Goal: Task Accomplishment & Management: Use online tool/utility

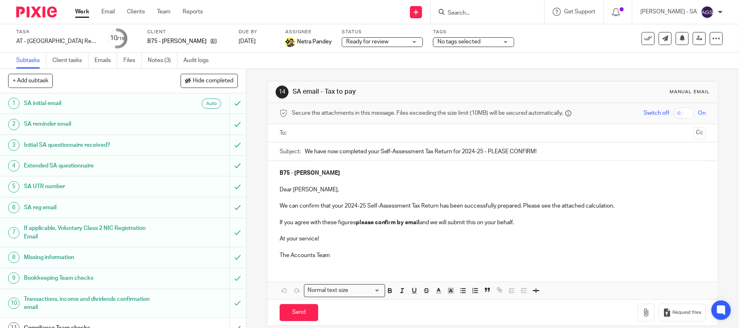
click at [499, 9] on form at bounding box center [490, 12] width 86 height 10
click at [486, 14] on input "Search" at bounding box center [483, 13] width 73 height 7
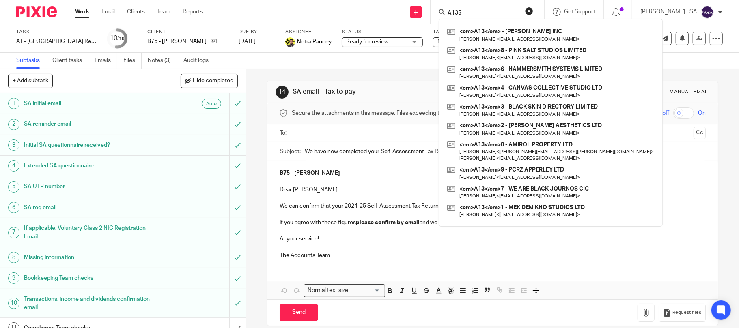
type input "A135"
click button "submit" at bounding box center [0, 0] width 0 height 0
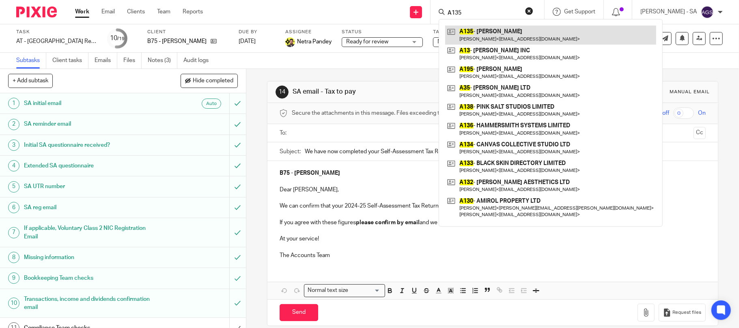
click at [504, 39] on link at bounding box center [550, 35] width 211 height 19
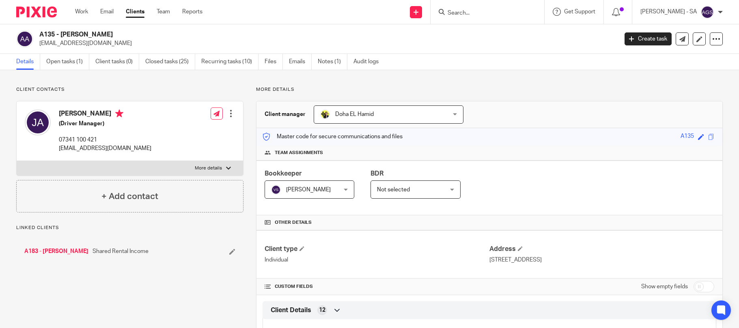
click at [72, 60] on link "Open tasks (1)" at bounding box center [67, 62] width 43 height 16
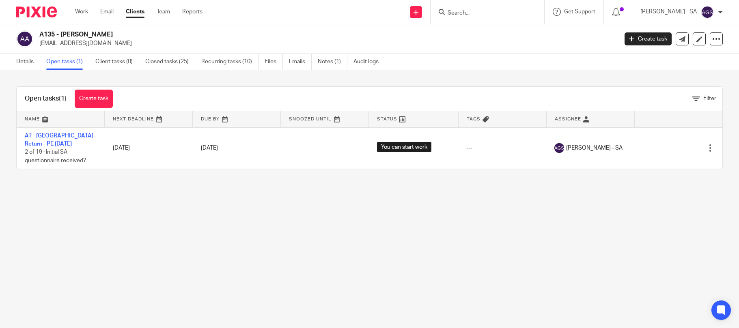
click at [60, 137] on link "AT - [GEOGRAPHIC_DATA] Return - PE [DATE]" at bounding box center [59, 140] width 69 height 14
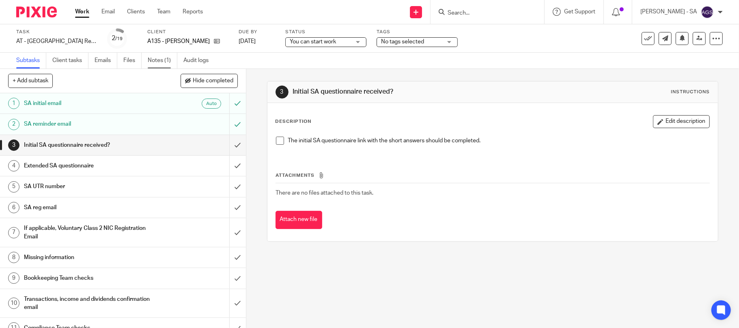
click at [158, 58] on link "Notes (1)" at bounding box center [163, 61] width 30 height 16
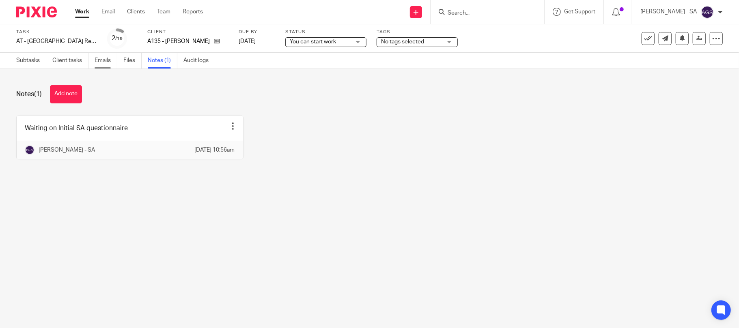
click at [103, 59] on link "Emails" at bounding box center [106, 61] width 23 height 16
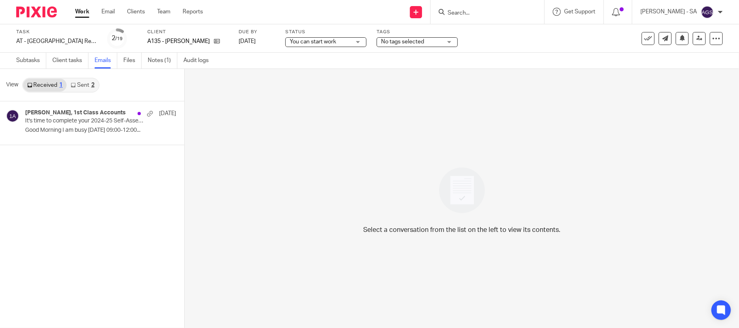
click at [92, 84] on div "2" at bounding box center [92, 85] width 3 height 6
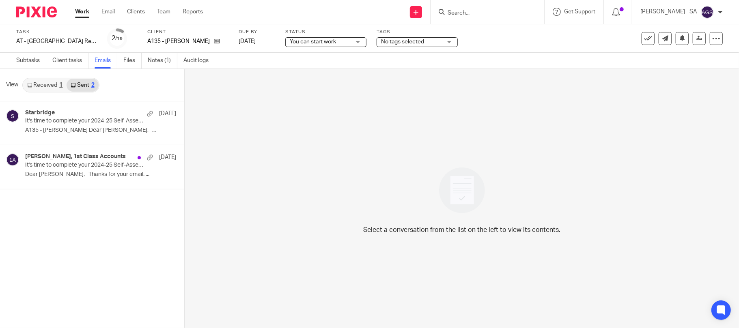
click at [76, 225] on div "Starbridge 27 Jun It's time to complete your 2024-25 Self-Assessment Tax Return…" at bounding box center [92, 215] width 184 height 227
click at [111, 127] on p "A135 - JABRAN AZIZ Dear Jabran, ..." at bounding box center [88, 130] width 127 height 7
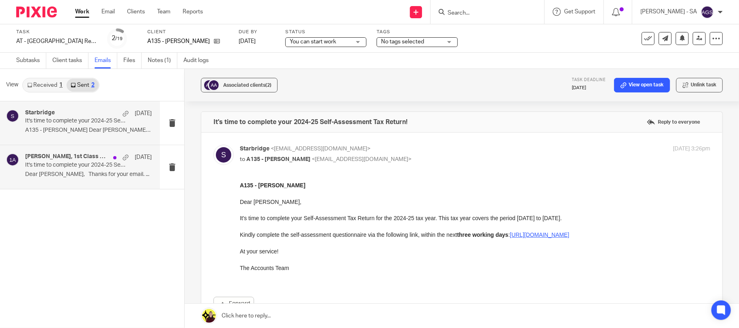
click at [70, 171] on div "Jabran Aziz, 1st Class Accounts 20 May It's time to complete your 2024-25 Self-…" at bounding box center [88, 166] width 127 height 27
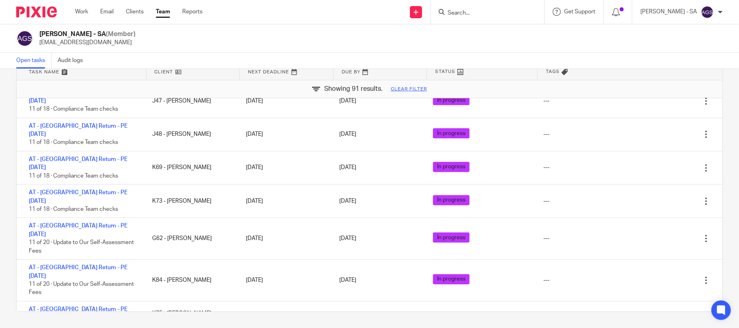
scroll to position [1690, 0]
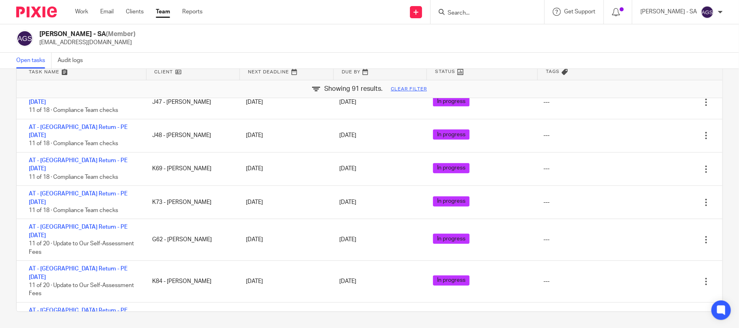
drag, startPoint x: 151, startPoint y: 44, endPoint x: 159, endPoint y: 12, distance: 33.0
click at [151, 44] on div "Anjali Gamit - SA (Member) anjali.gamit@confiancebizsol.in" at bounding box center [369, 38] width 707 height 17
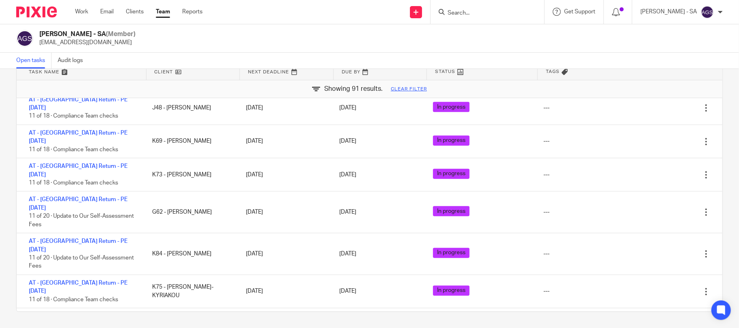
scroll to position [1744, 0]
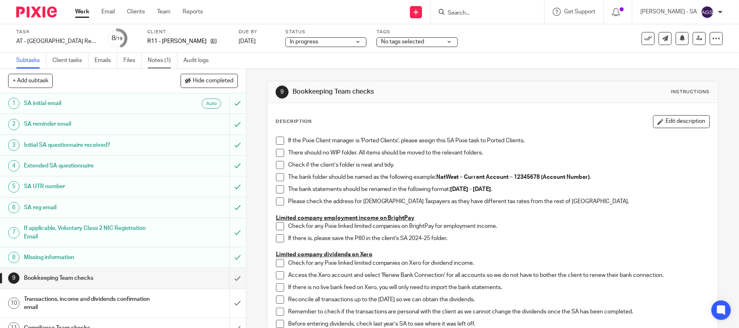
click at [159, 62] on link "Notes (1)" at bounding box center [163, 61] width 30 height 16
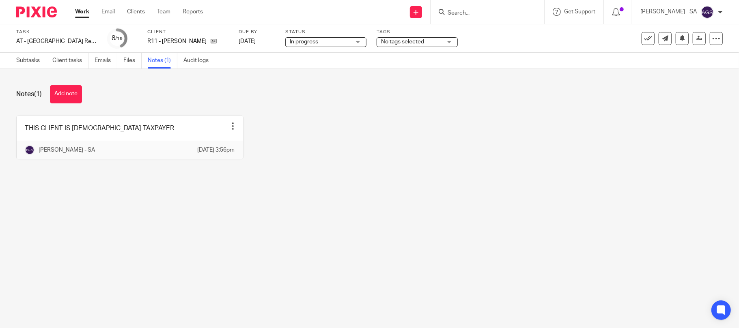
drag, startPoint x: 413, startPoint y: 130, endPoint x: 345, endPoint y: 13, distance: 135.0
click at [413, 131] on div "THIS CLIENT IS [DEMOGRAPHIC_DATA] TAXPAYER Edit note Delete note Bhumi Fulbaje …" at bounding box center [363, 144] width 719 height 56
click at [340, 124] on div "THIS CLIENT IS [DEMOGRAPHIC_DATA] TAXPAYER Edit note Delete note Bhumi Fulbaje …" at bounding box center [363, 144] width 719 height 56
